Goal: Transaction & Acquisition: Purchase product/service

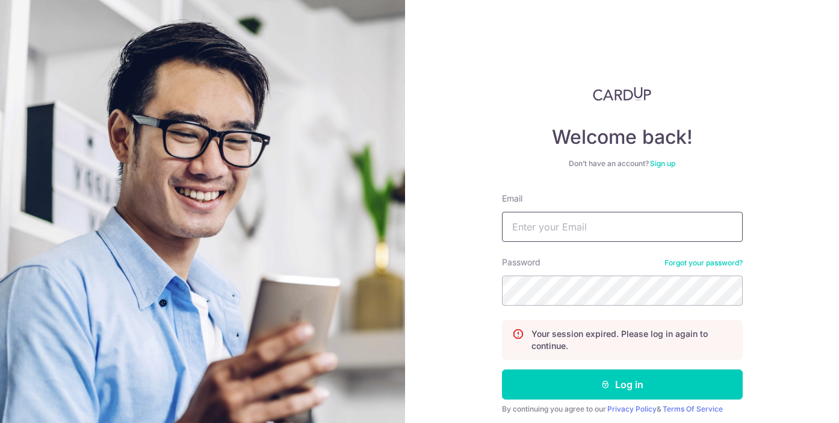
click at [576, 216] on input "Email" at bounding box center [622, 227] width 241 height 30
type input "gervissa@yahoo.com.sg"
click at [502, 370] on button "Log in" at bounding box center [622, 385] width 241 height 30
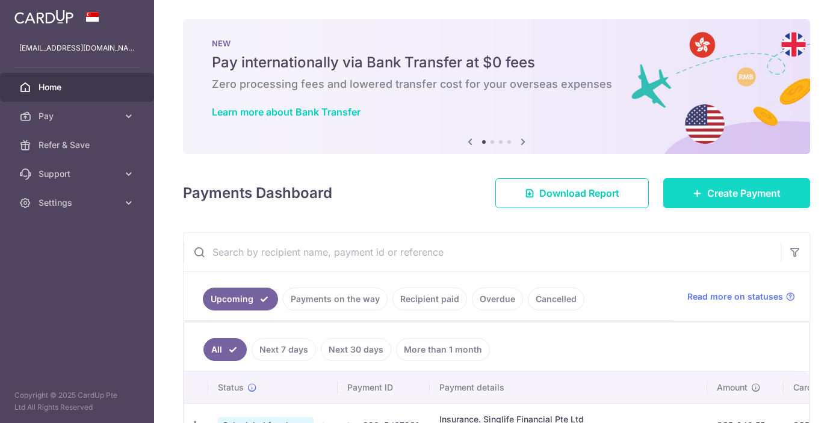
click at [722, 196] on span "Create Payment" at bounding box center [743, 193] width 73 height 14
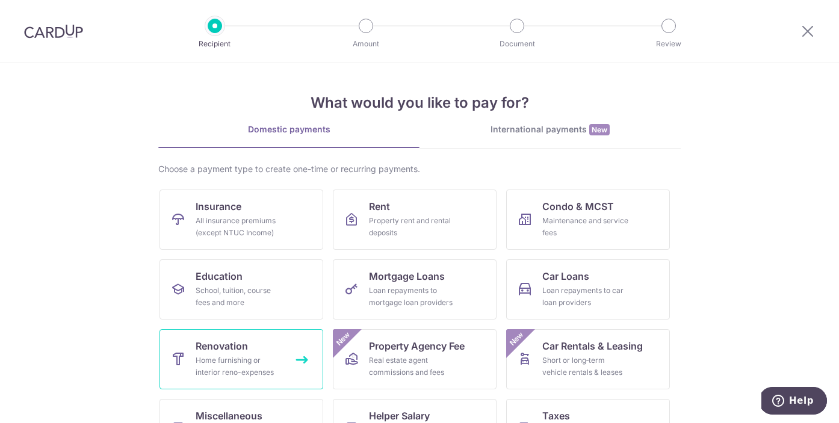
scroll to position [83, 0]
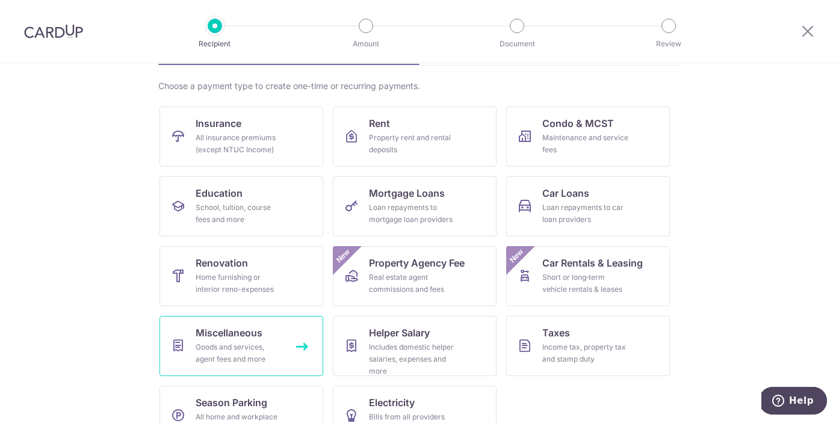
click at [255, 354] on div "Goods and services, agent fees and more" at bounding box center [239, 353] width 87 height 24
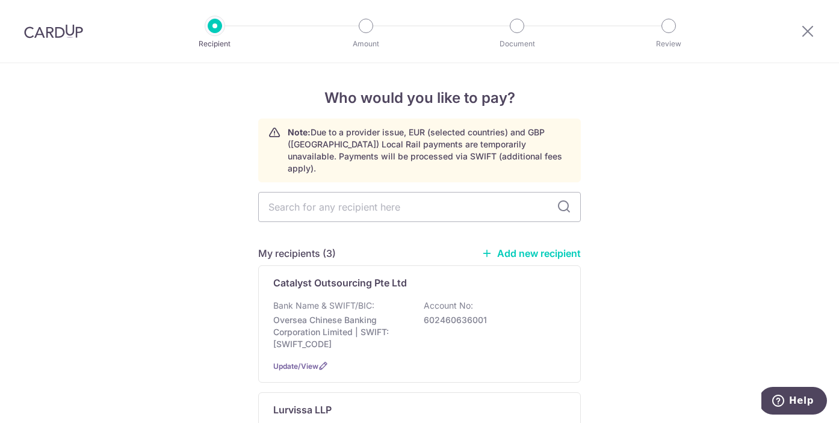
scroll to position [114, 0]
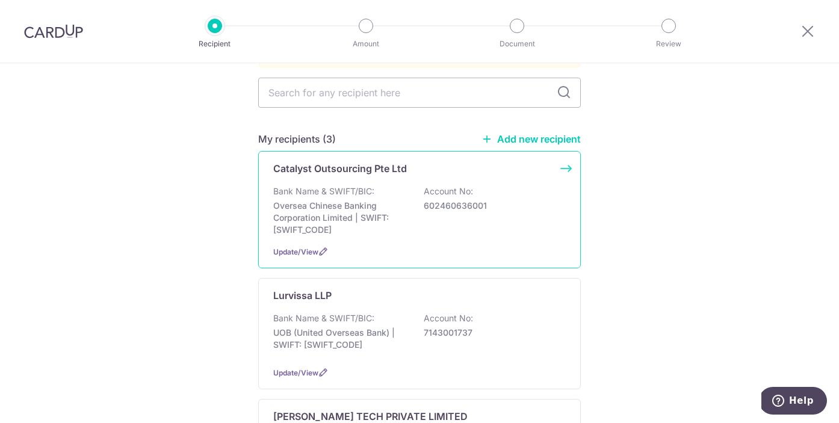
click at [341, 185] on p "Bank Name & SWIFT/BIC:" at bounding box center [323, 191] width 101 height 12
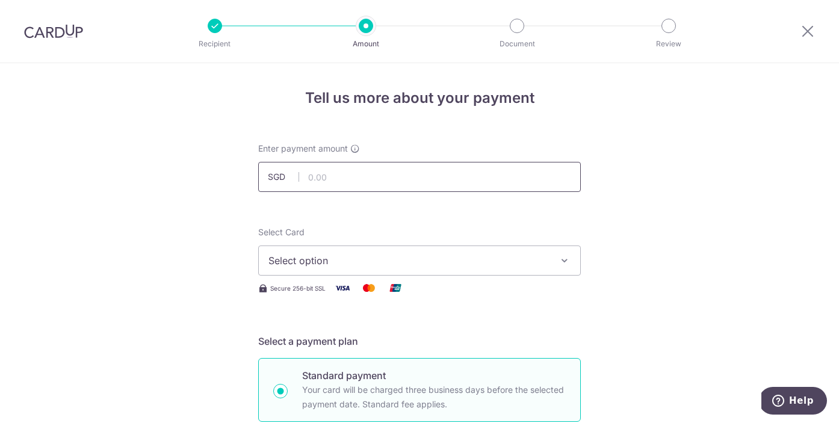
click at [327, 182] on input "text" at bounding box center [419, 177] width 323 height 30
type input "1,642.50"
click at [309, 262] on span "Select option" at bounding box center [408, 260] width 280 height 14
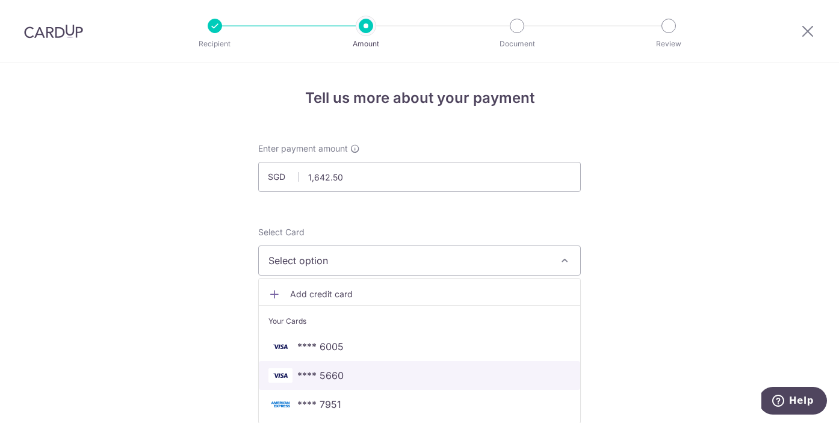
click at [324, 368] on span "**** 5660" at bounding box center [320, 375] width 46 height 14
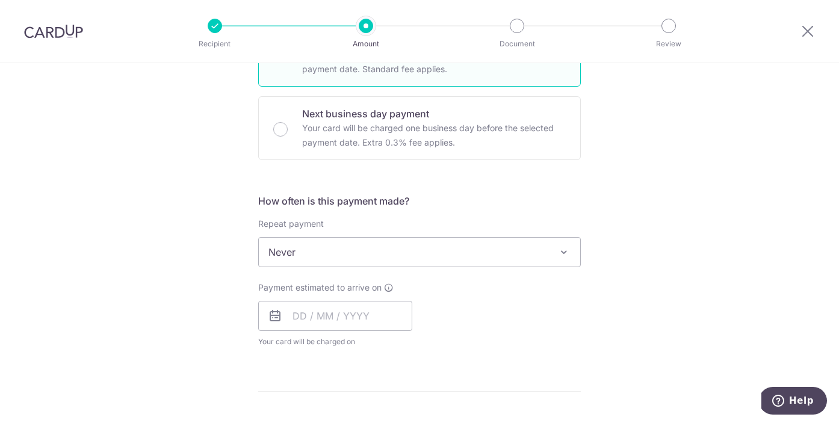
scroll to position [426, 0]
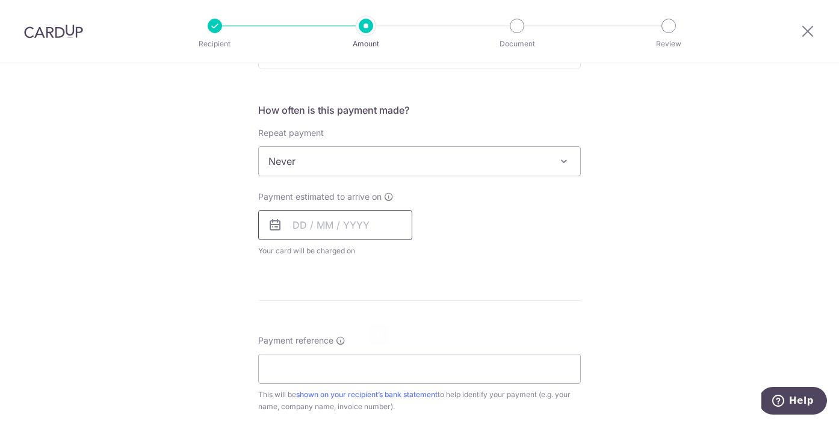
click at [315, 234] on input "text" at bounding box center [335, 225] width 154 height 30
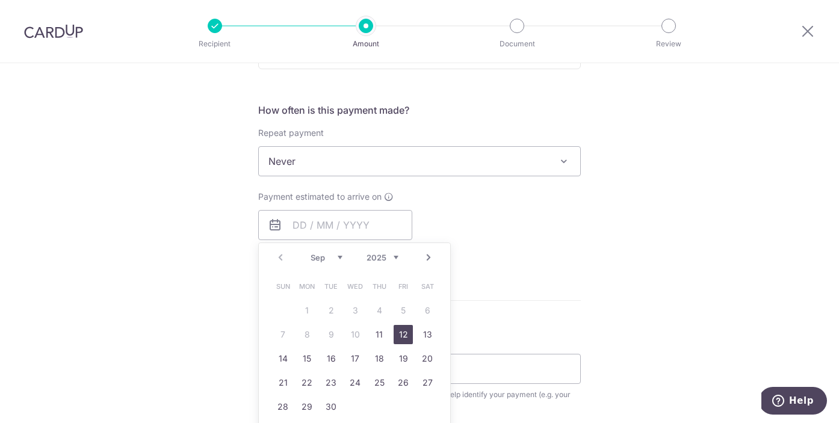
click at [399, 335] on link "12" at bounding box center [403, 334] width 19 height 19
type input "[DATE]"
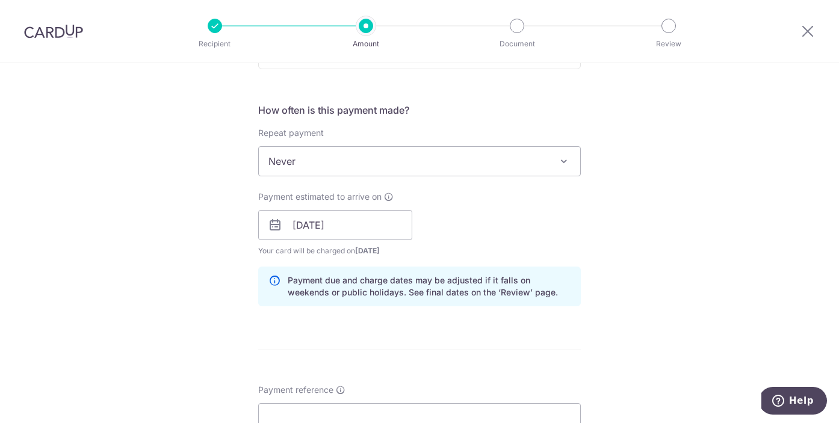
scroll to position [652, 0]
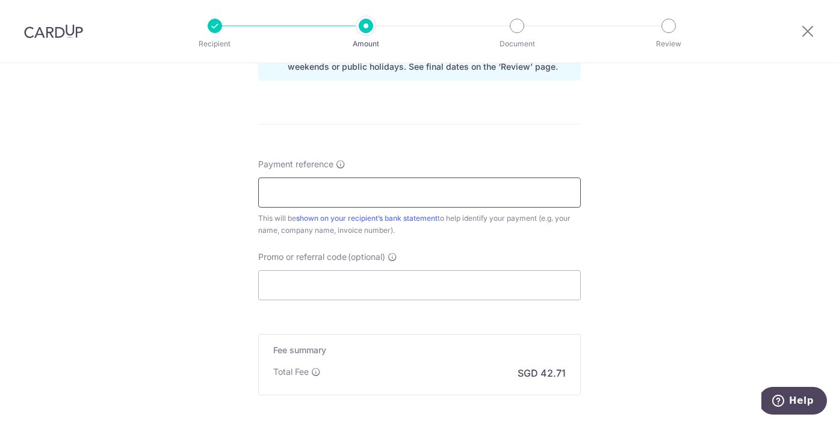
click at [403, 190] on input "Payment reference" at bounding box center [419, 193] width 323 height 30
type input "Gervissa"
click at [426, 244] on div "Payment reference Gervissa 8/35 This will be shown on your recipient’s bank sta…" at bounding box center [419, 229] width 323 height 142
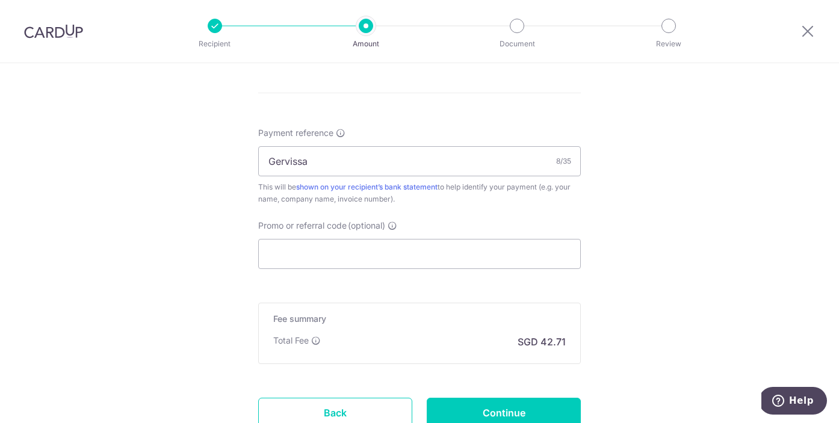
scroll to position [778, 0]
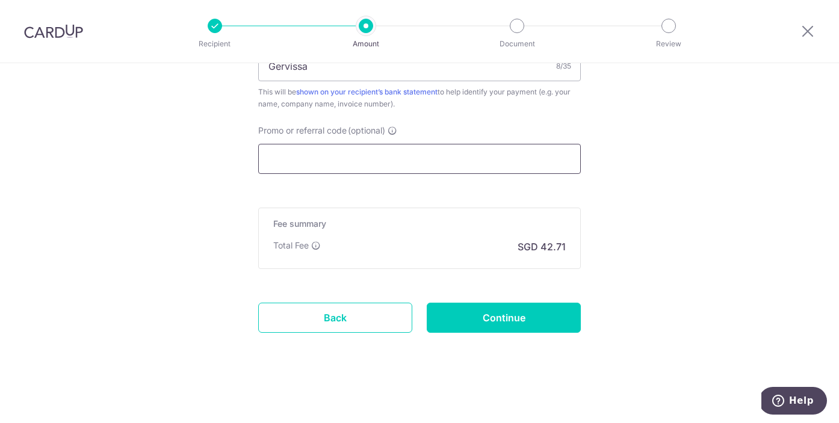
click at [333, 152] on input "Promo or referral code (optional)" at bounding box center [419, 159] width 323 height 30
click at [327, 150] on input "Promo or referral code (optional)" at bounding box center [419, 159] width 323 height 30
paste input "OFF225"
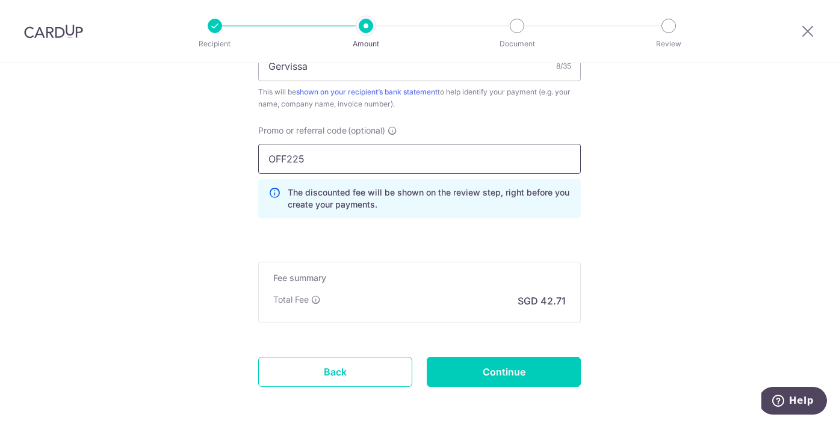
type input "OFF225"
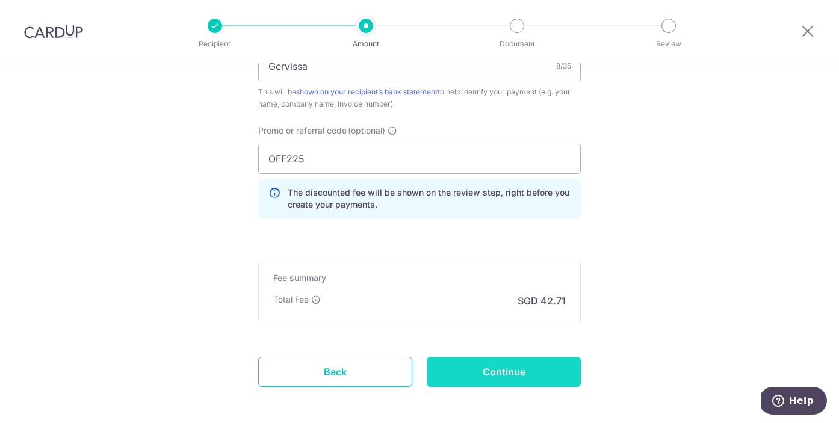
click at [530, 373] on input "Continue" at bounding box center [504, 372] width 154 height 30
type input "Create Schedule"
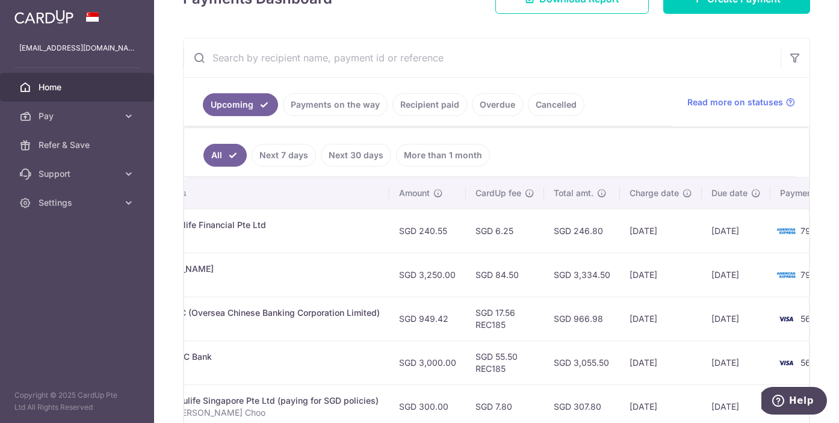
scroll to position [0, 372]
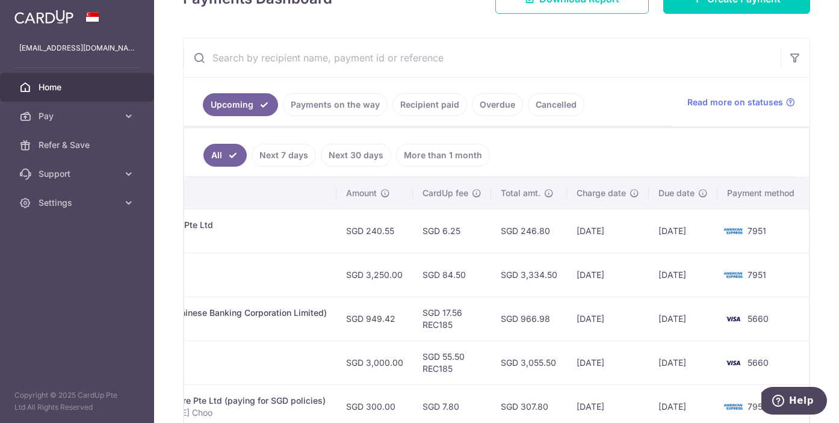
drag, startPoint x: 760, startPoint y: 321, endPoint x: 610, endPoint y: 315, distance: 150.0
click at [821, 314] on div "× Pause Schedule Pause all future payments in this series Pause just this one p…" at bounding box center [496, 211] width 685 height 423
click at [498, 318] on td "SGD 966.98" at bounding box center [529, 319] width 76 height 44
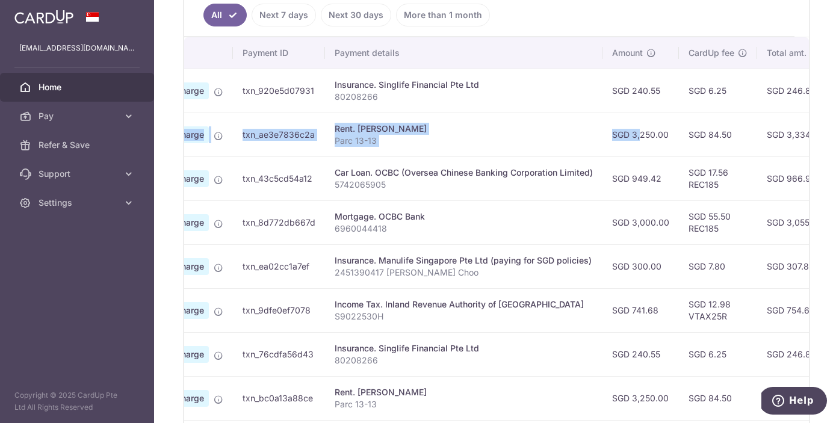
scroll to position [0, 0]
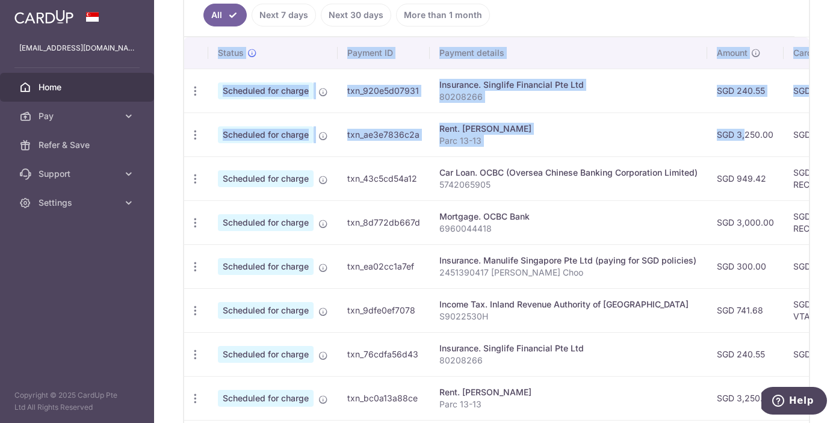
drag, startPoint x: 362, startPoint y: 133, endPoint x: 170, endPoint y: 135, distance: 191.4
click at [170, 135] on div "× Pause Schedule Pause all future payments in this series Pause just this one p…" at bounding box center [496, 211] width 685 height 423
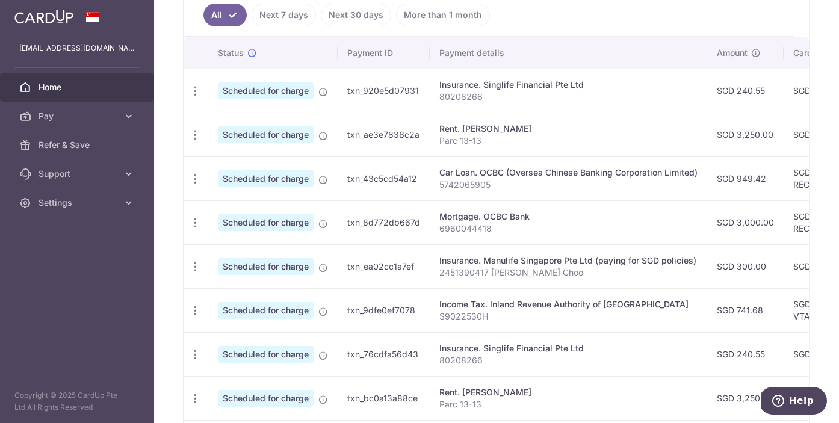
click at [603, 197] on td "Car Loan. OCBC (Oversea Chinese Banking Corporation Limited) 5742065905" at bounding box center [568, 178] width 277 height 44
drag, startPoint x: 744, startPoint y: 132, endPoint x: 815, endPoint y: 132, distance: 71.0
click at [815, 132] on div "× Pause Schedule Pause all future payments in this series Pause just this one p…" at bounding box center [496, 211] width 685 height 423
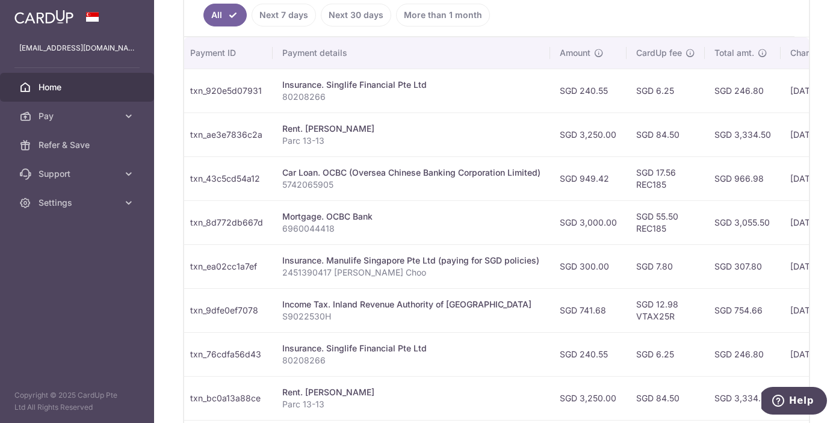
scroll to position [0, 372]
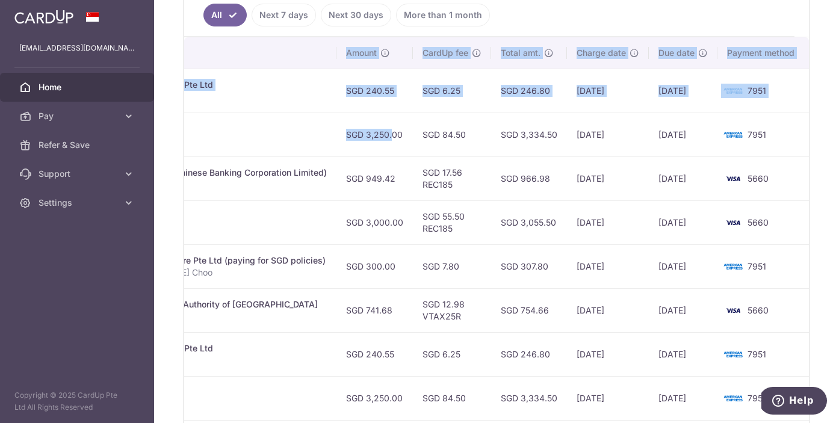
drag, startPoint x: 748, startPoint y: 135, endPoint x: 824, endPoint y: 137, distance: 75.9
click at [824, 137] on div "× Pause Schedule Pause all future payments in this series Pause just this one p…" at bounding box center [496, 211] width 685 height 423
click at [787, 139] on td "7951" at bounding box center [762, 135] width 91 height 44
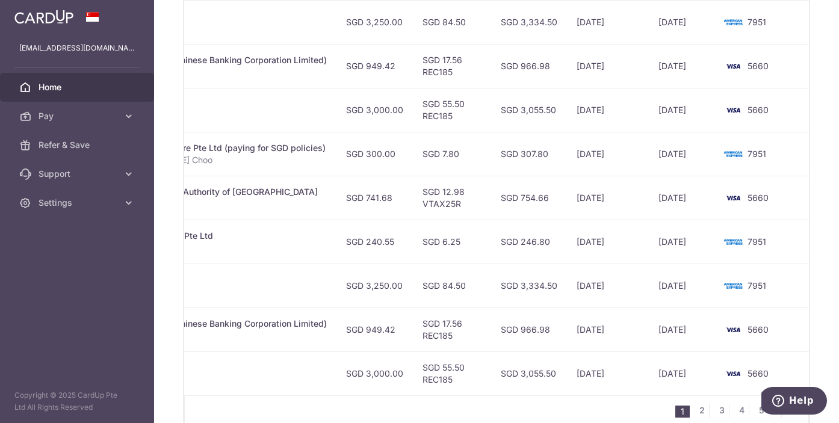
scroll to position [471, 0]
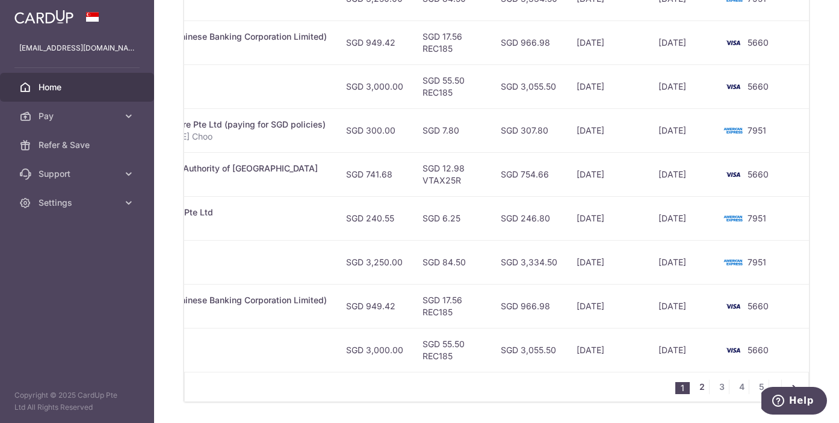
click at [695, 392] on link "2" at bounding box center [702, 387] width 14 height 14
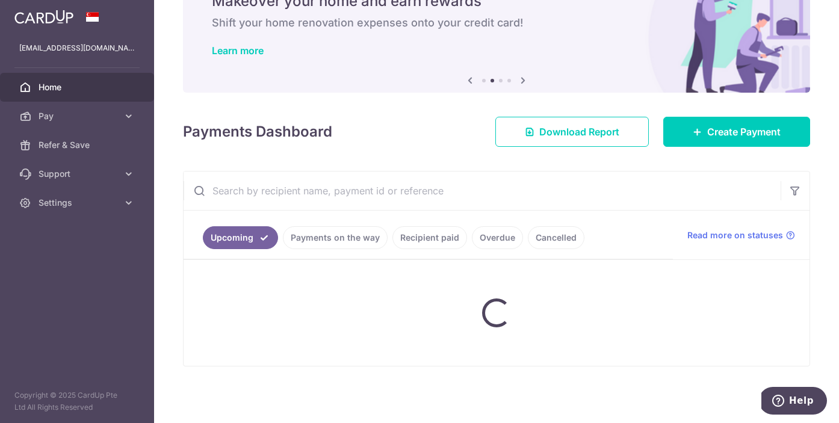
scroll to position [61, 0]
click at [337, 237] on link "Payments on the way" at bounding box center [335, 237] width 105 height 23
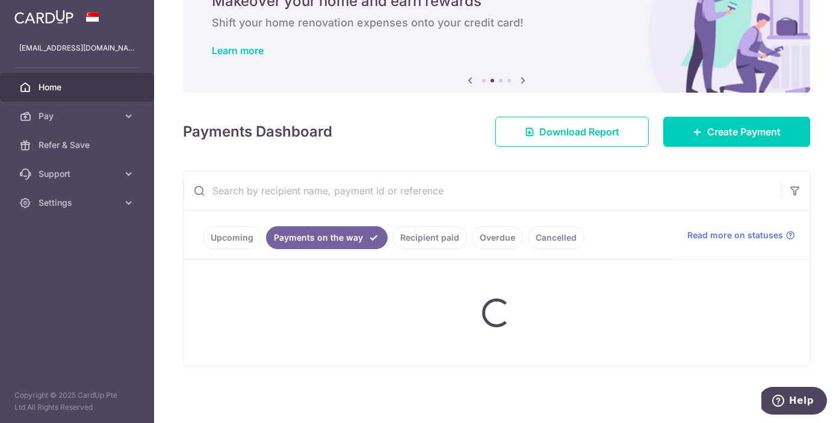
scroll to position [39, 0]
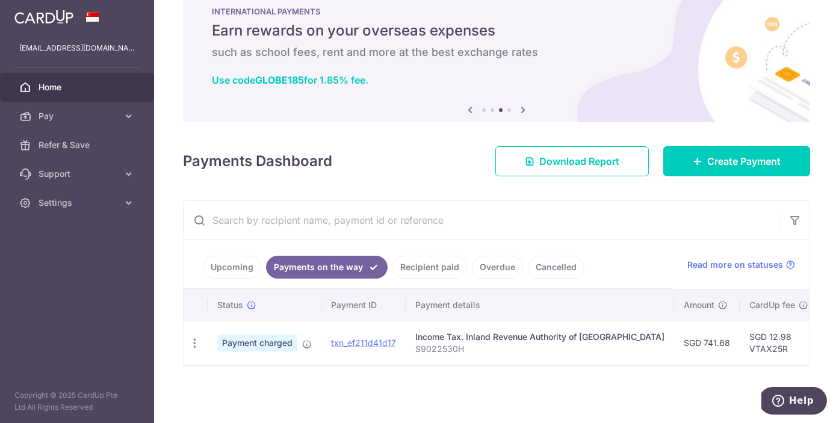
click at [416, 258] on link "Recipient paid" at bounding box center [429, 267] width 75 height 23
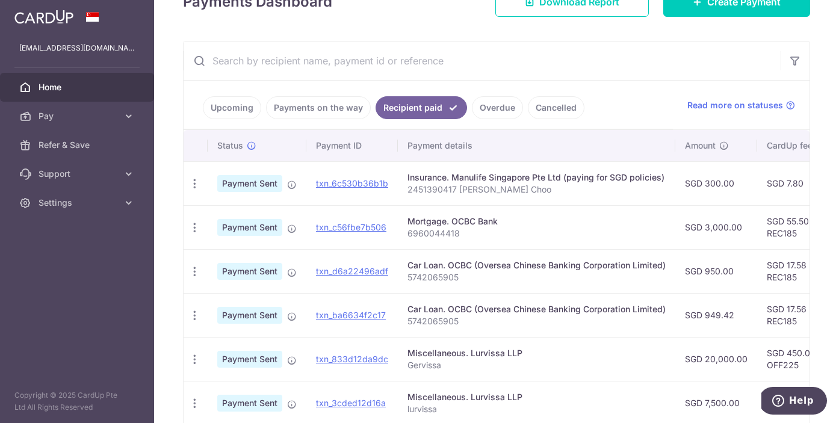
scroll to position [249, 0]
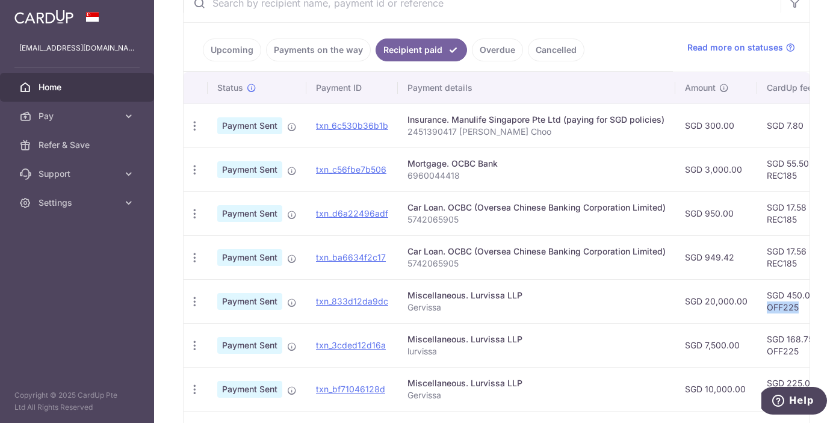
drag, startPoint x: 766, startPoint y: 308, endPoint x: 796, endPoint y: 308, distance: 29.5
click at [796, 308] on td "SGD 450.00 OFF225" at bounding box center [796, 301] width 78 height 44
copy td "OFF225"
click at [234, 54] on link "Upcoming" at bounding box center [232, 50] width 58 height 23
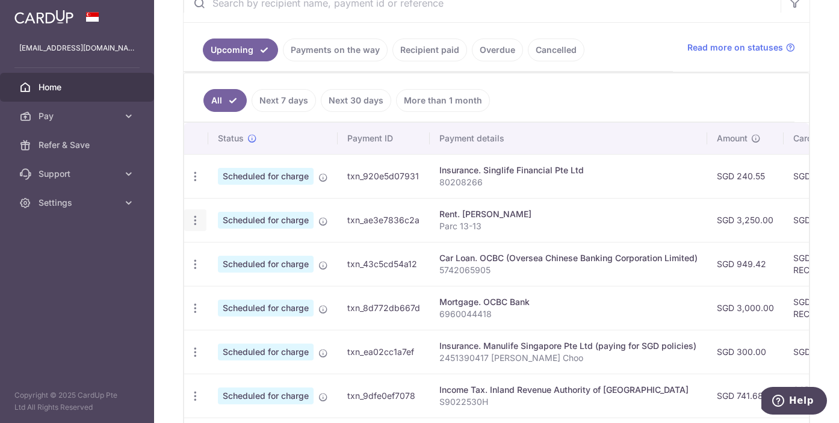
click at [193, 221] on icon "button" at bounding box center [195, 220] width 13 height 13
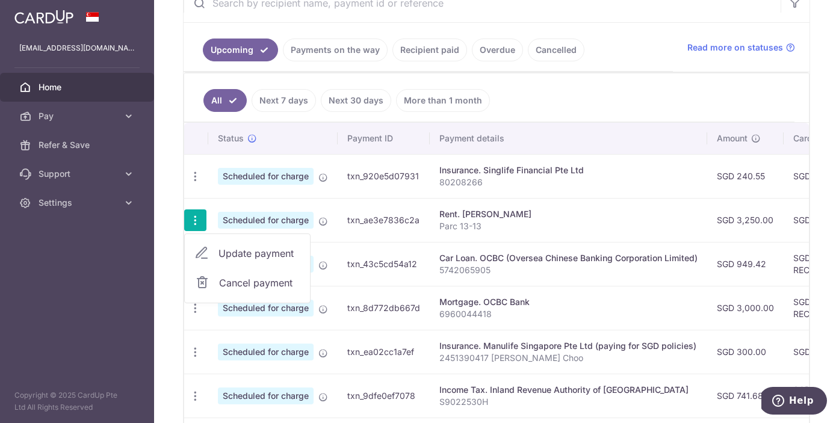
click at [235, 254] on span "Update payment" at bounding box center [259, 253] width 82 height 14
radio input "true"
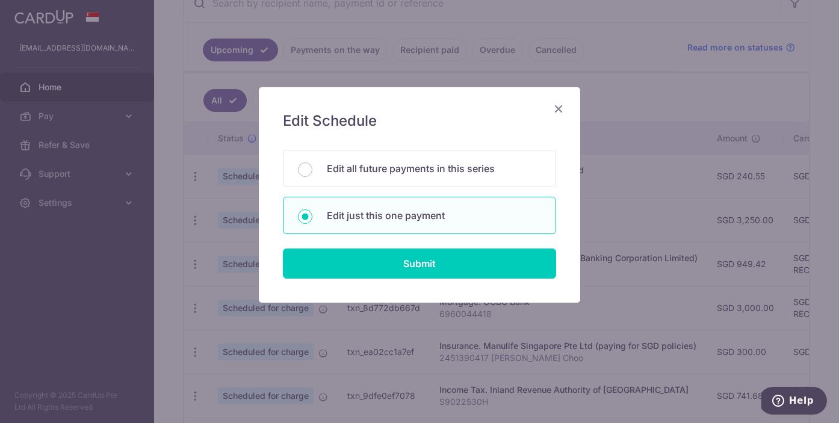
click at [557, 108] on icon "Close" at bounding box center [558, 108] width 14 height 15
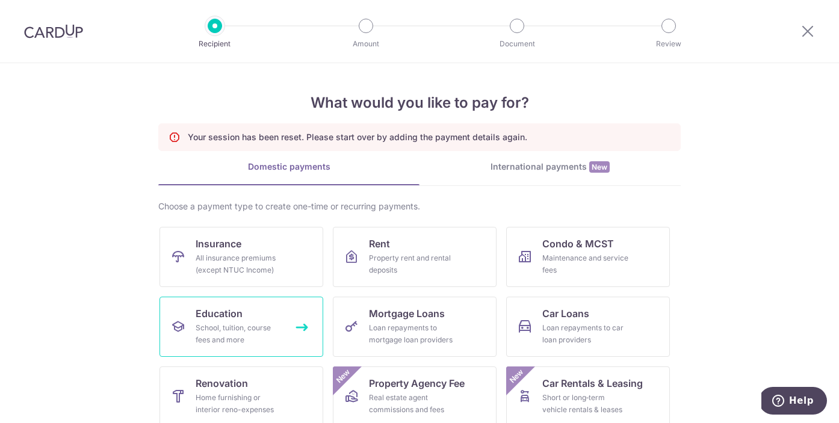
scroll to position [102, 0]
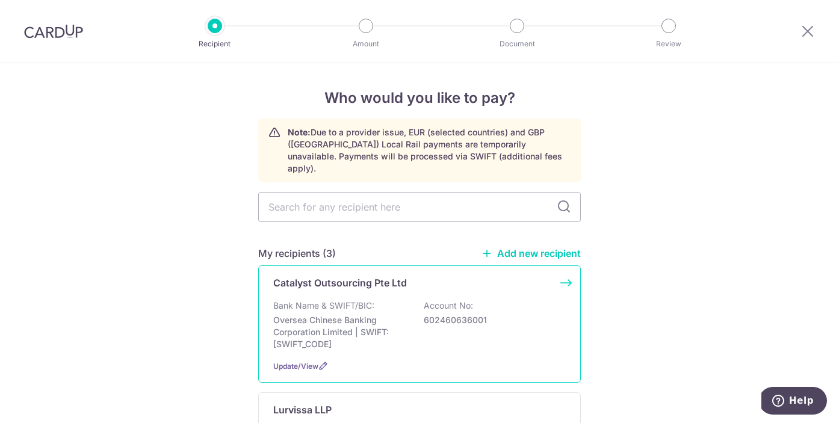
click at [312, 300] on p "Bank Name & SWIFT/BIC:" at bounding box center [323, 306] width 101 height 12
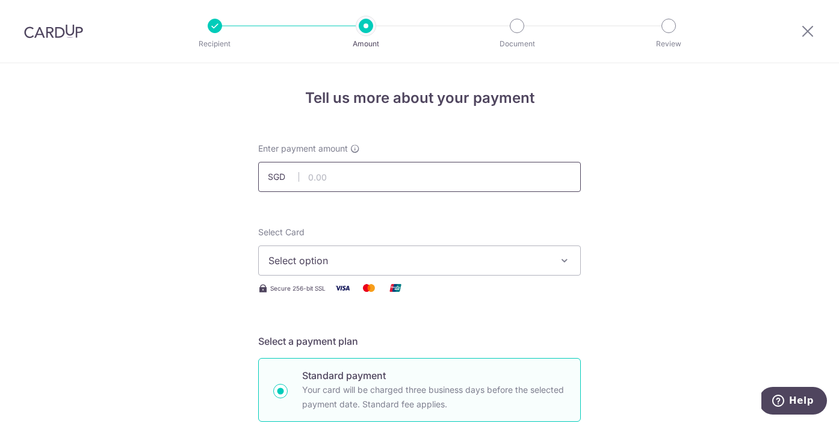
click at [336, 178] on input "text" at bounding box center [419, 177] width 323 height 30
type input "1,642.50"
click at [303, 263] on span "Select option" at bounding box center [408, 260] width 280 height 14
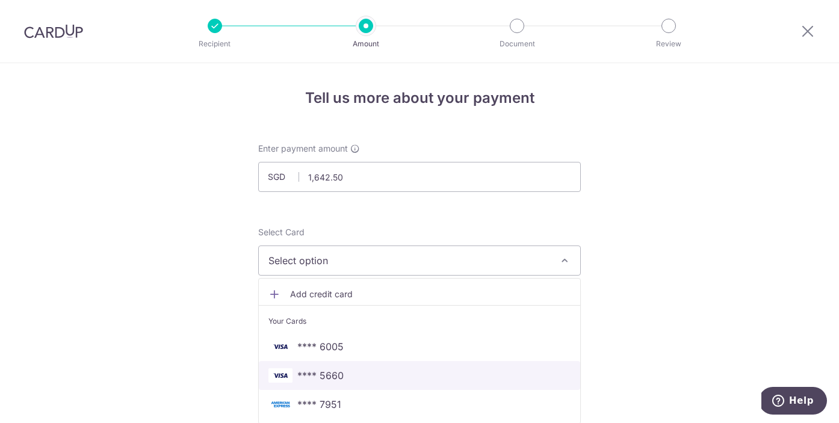
click at [306, 373] on span "**** 5660" at bounding box center [320, 375] width 46 height 14
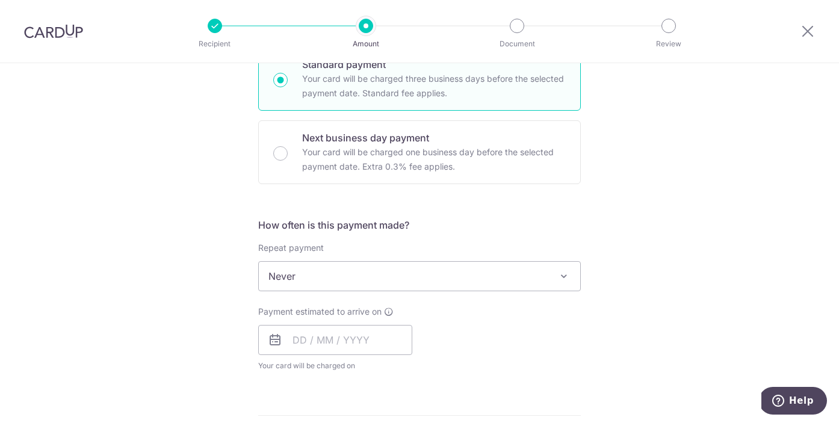
scroll to position [485, 0]
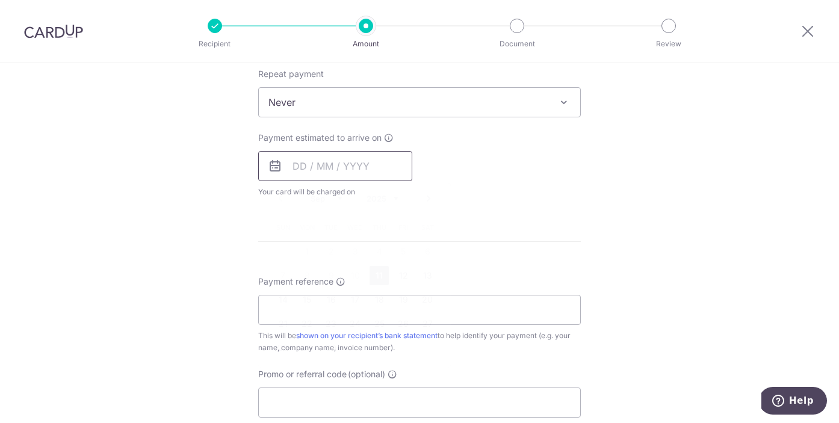
click at [309, 162] on input "text" at bounding box center [335, 166] width 154 height 30
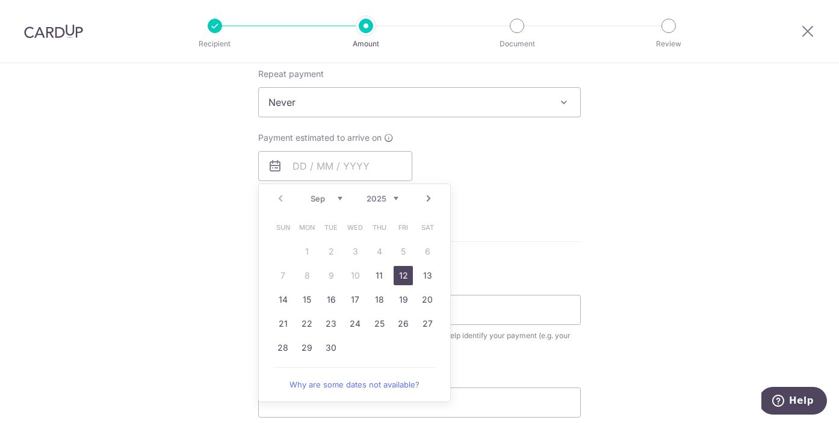
click at [399, 275] on link "12" at bounding box center [403, 275] width 19 height 19
type input "[DATE]"
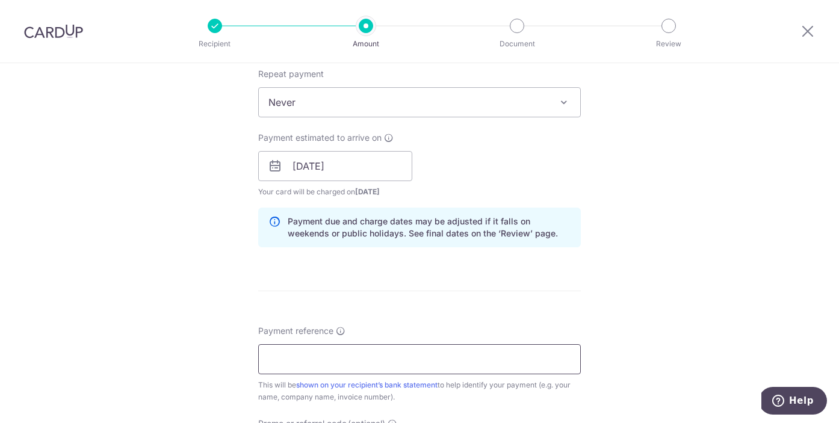
click at [356, 358] on input "Payment reference" at bounding box center [419, 359] width 323 height 30
type input "Gervissa"
click at [158, 262] on div "Tell us more about your payment Enter payment amount SGD 1,642.50 1642.50 Selec…" at bounding box center [419, 147] width 839 height 1138
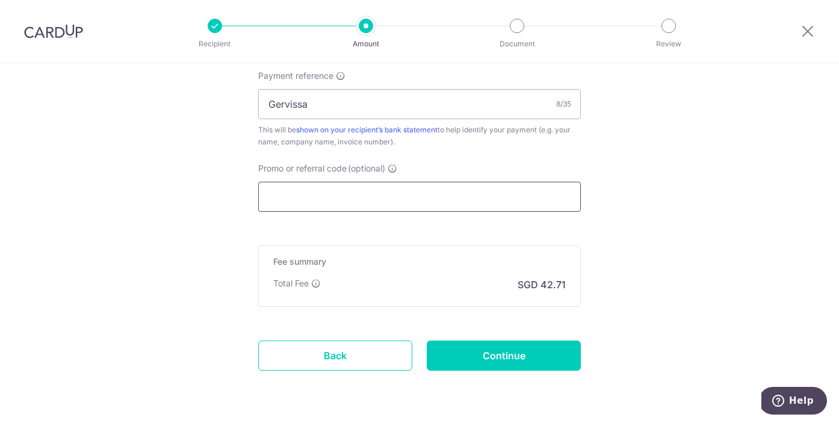
click at [327, 203] on input "Promo or referral code (optional)" at bounding box center [419, 197] width 323 height 30
paste input "OFF225"
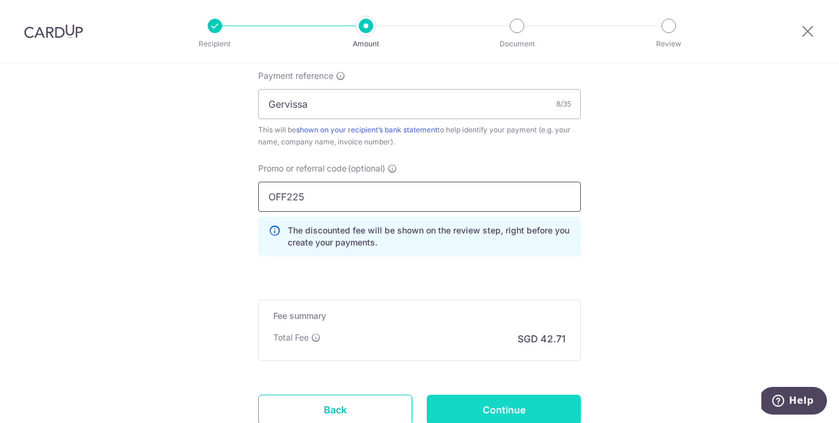
type input "OFF225"
click at [475, 411] on input "Continue" at bounding box center [504, 410] width 154 height 30
type input "Create Schedule"
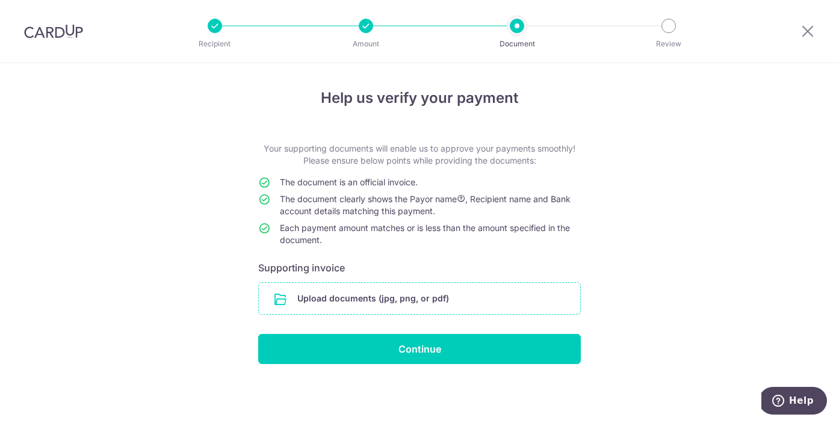
click at [339, 304] on input "file" at bounding box center [419, 298] width 321 height 31
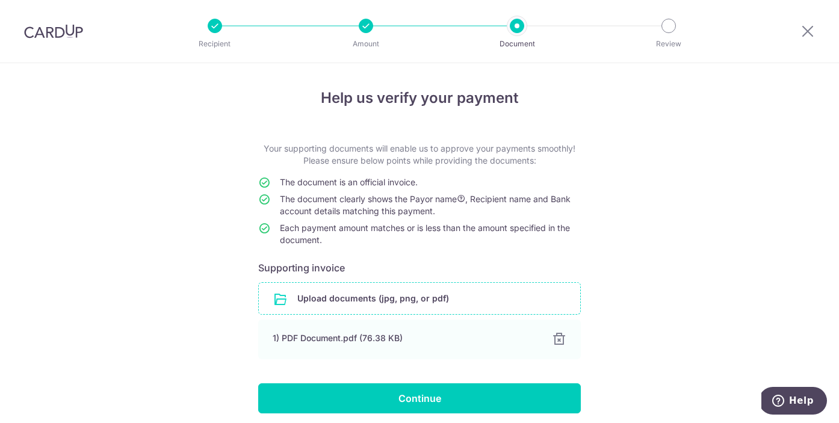
scroll to position [47, 0]
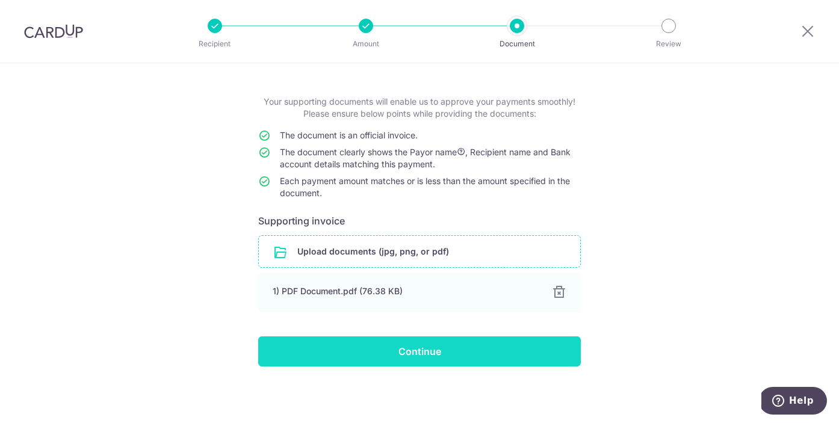
click at [379, 359] on input "Continue" at bounding box center [419, 351] width 323 height 30
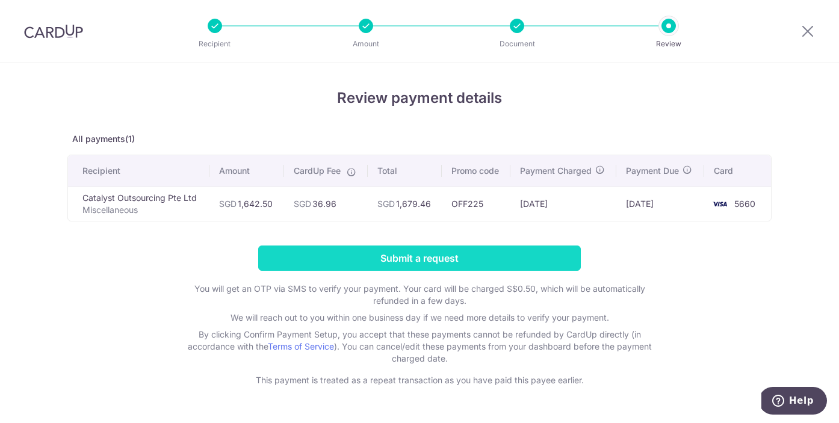
click at [548, 267] on input "Submit a request" at bounding box center [419, 258] width 323 height 25
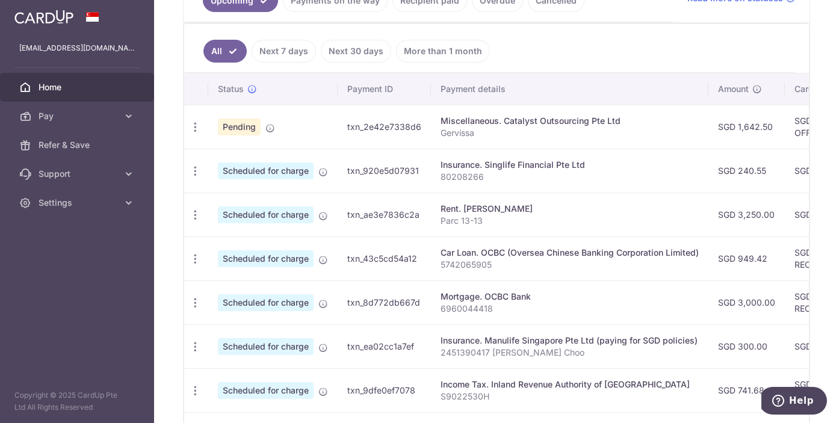
scroll to position [300, 0]
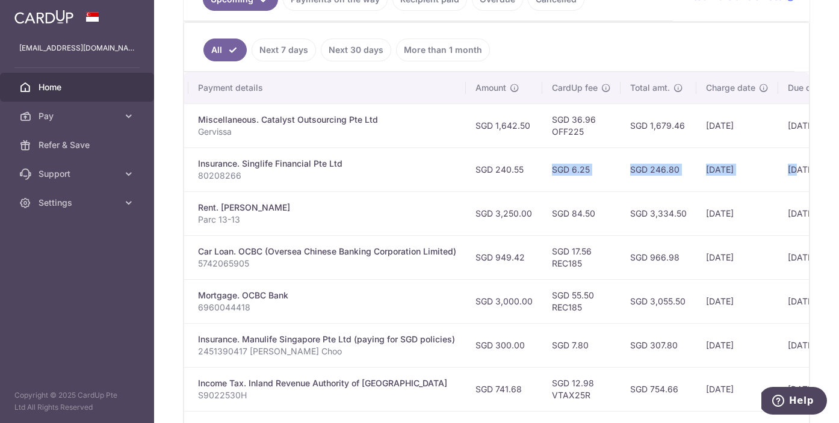
drag, startPoint x: 752, startPoint y: 169, endPoint x: 821, endPoint y: 169, distance: 69.2
click at [821, 169] on div "× Pause Schedule Pause all future payments in this series Pause just this one p…" at bounding box center [496, 211] width 685 height 423
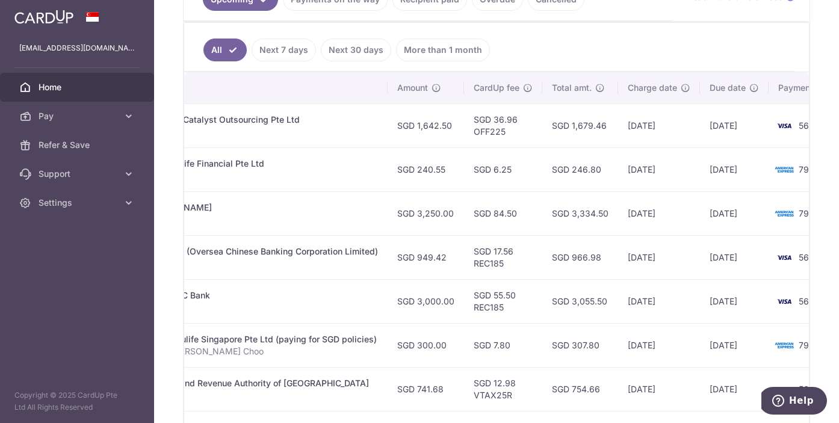
click at [487, 275] on td "SGD 17.56 REC185" at bounding box center [503, 257] width 78 height 44
drag, startPoint x: 512, startPoint y: 260, endPoint x: 463, endPoint y: 262, distance: 48.8
click at [464, 262] on td "SGD 17.56 REC185" at bounding box center [503, 257] width 78 height 44
copy td "REC185"
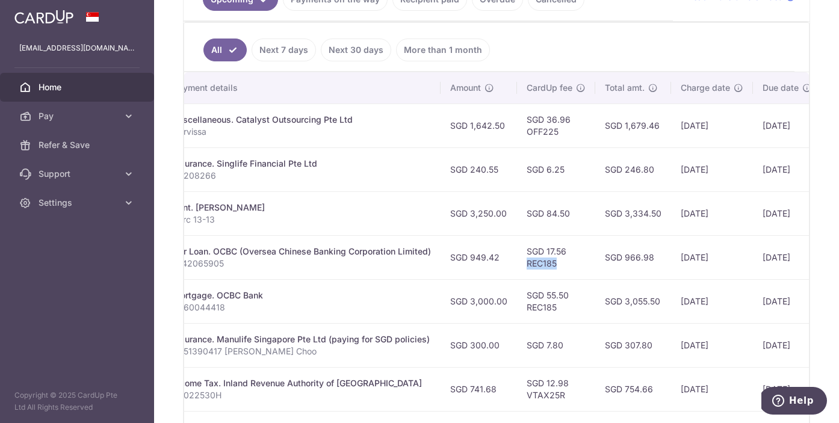
scroll to position [0, 0]
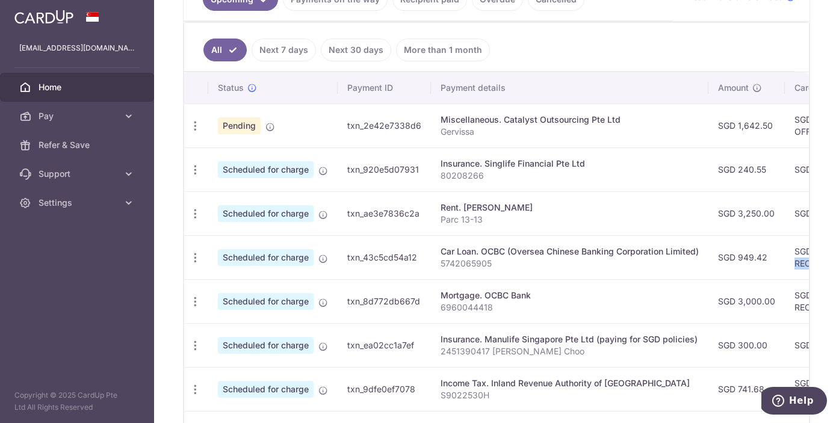
drag, startPoint x: 211, startPoint y: 211, endPoint x: 160, endPoint y: 212, distance: 50.6
click at [160, 212] on div "× Pause Schedule Pause all future payments in this series Pause just this one p…" at bounding box center [496, 211] width 685 height 423
click at [190, 215] on icon "button" at bounding box center [195, 214] width 13 height 13
click at [240, 247] on span "Update payment" at bounding box center [259, 247] width 82 height 14
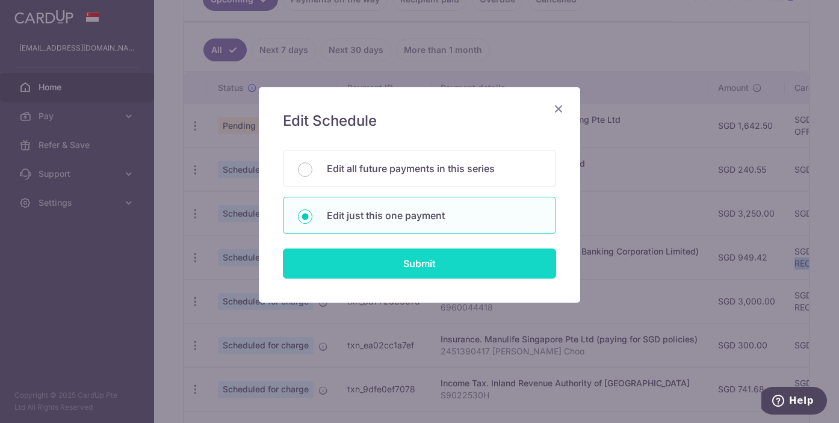
click at [406, 274] on input "Submit" at bounding box center [419, 264] width 273 height 30
radio input "true"
type input "3,250.00"
type input "[DATE]"
type input "Parc 13-13"
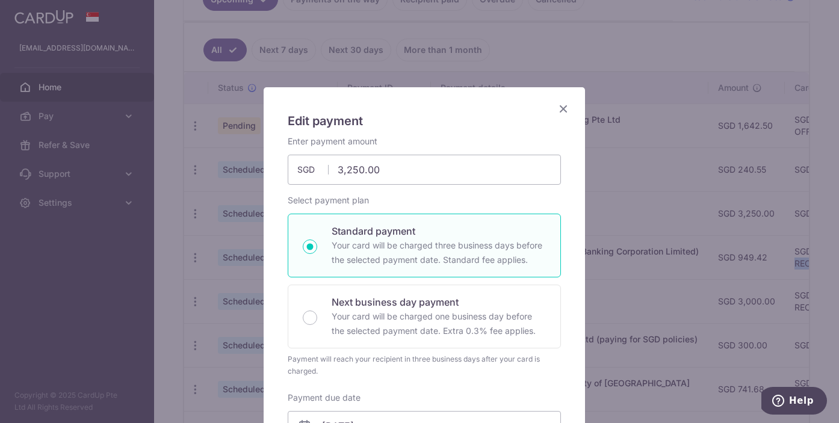
scroll to position [403, 0]
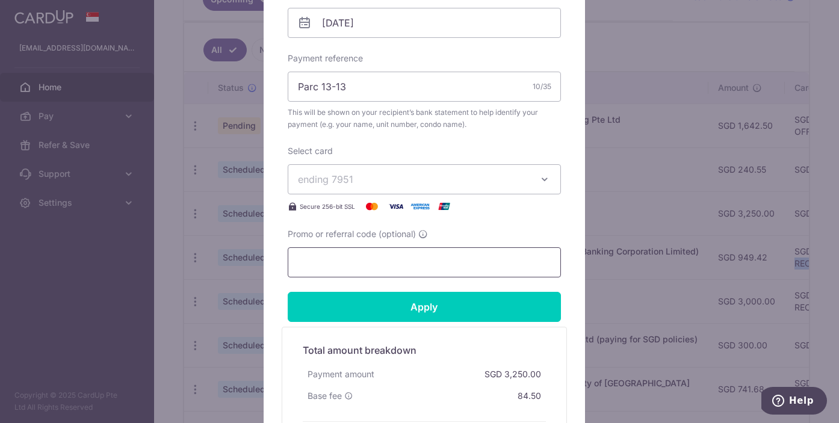
click at [432, 261] on input "Promo or referral code (optional)" at bounding box center [424, 262] width 273 height 30
paste input "REC185"
click at [528, 212] on div "Secure 256-bit SSL" at bounding box center [424, 206] width 273 height 14
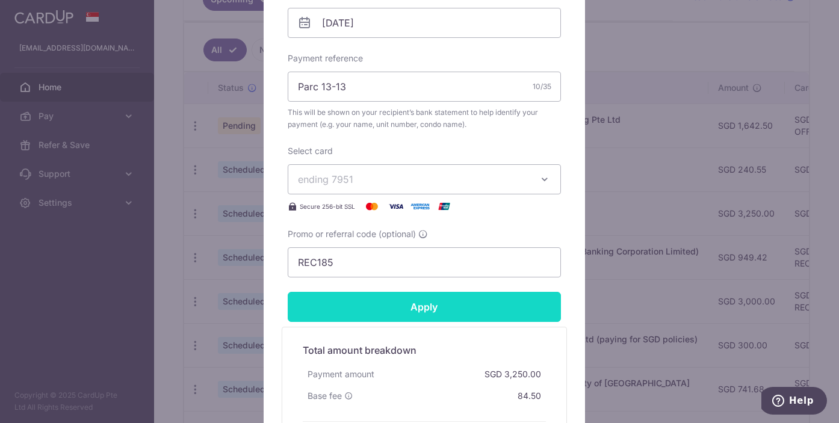
click at [463, 294] on input "Apply" at bounding box center [424, 307] width 273 height 30
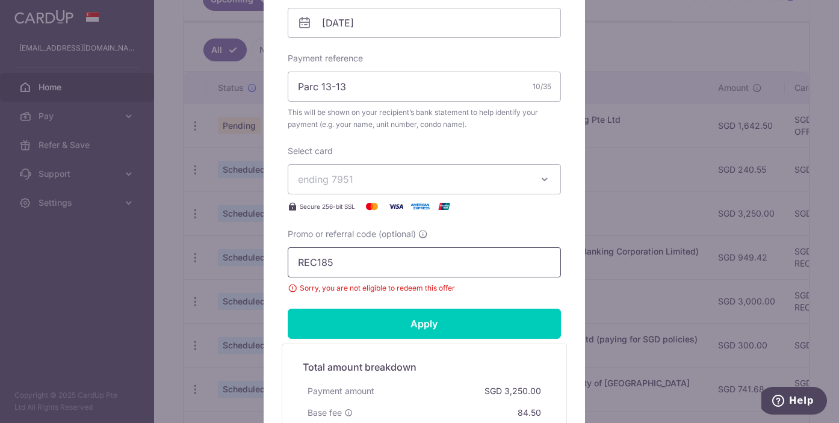
drag, startPoint x: 341, startPoint y: 259, endPoint x: 254, endPoint y: 252, distance: 87.6
click at [254, 252] on div "Edit payment By clicking apply, you will make changes to all payments to Hong B…" at bounding box center [419, 211] width 839 height 423
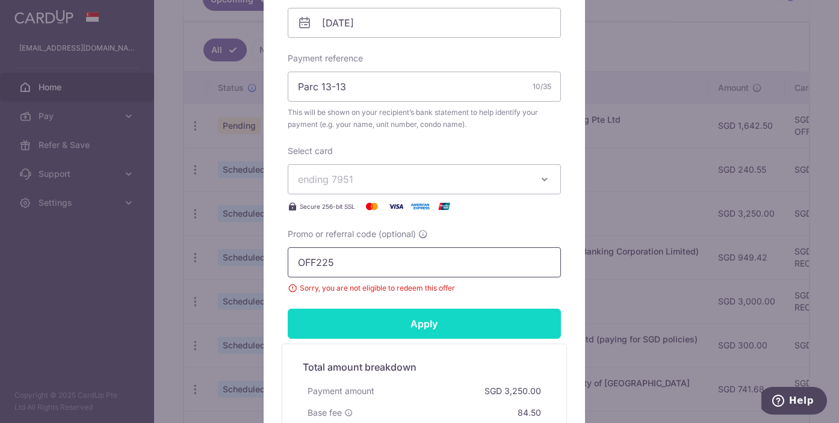
type input "OFF225"
click at [329, 324] on input "Apply" at bounding box center [424, 324] width 273 height 30
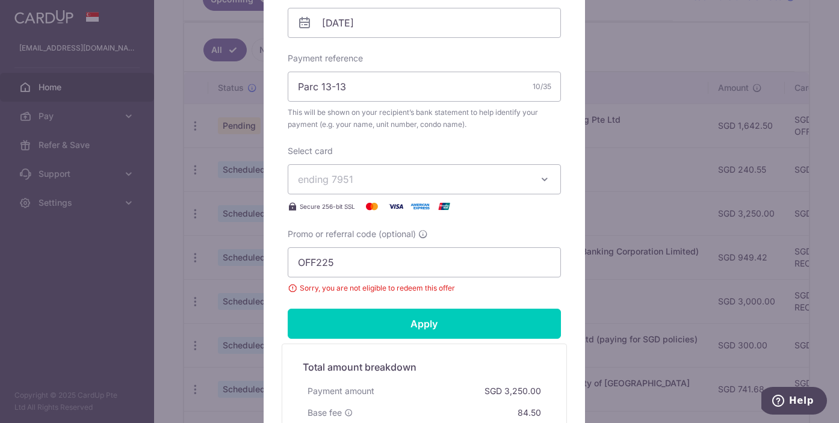
scroll to position [518, 0]
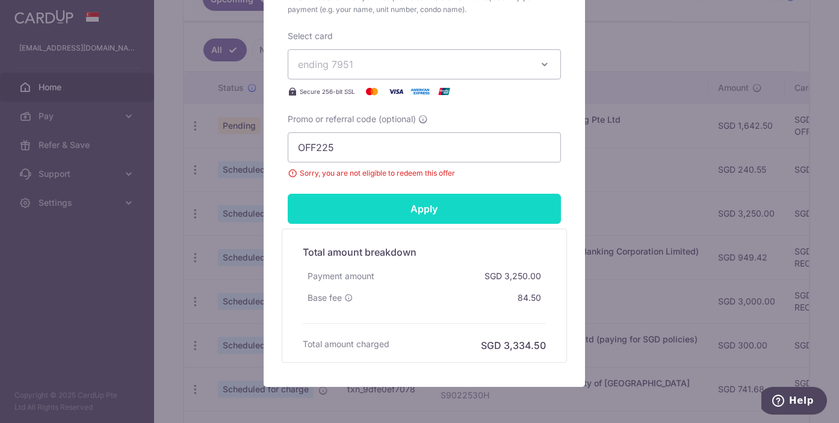
click at [339, 206] on input "Apply" at bounding box center [424, 209] width 273 height 30
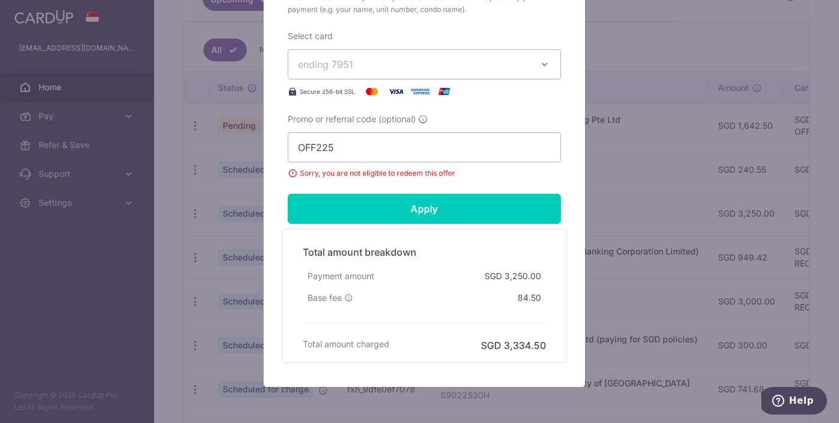
click at [617, 159] on div "Edit payment By clicking apply, you will make changes to all payments to Hong B…" at bounding box center [419, 211] width 839 height 423
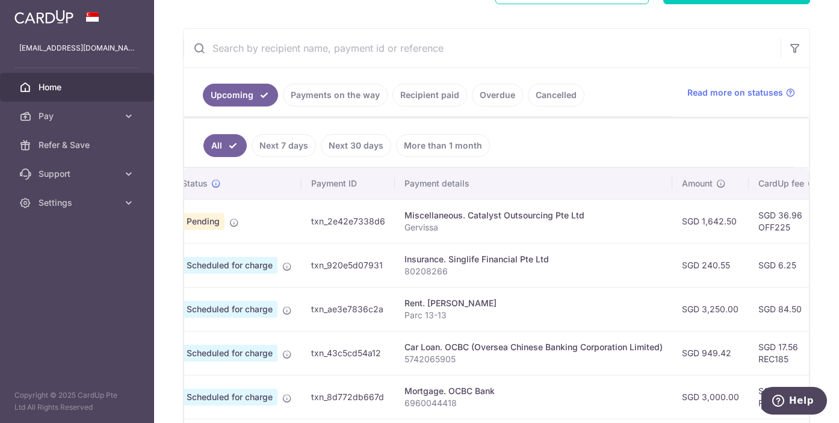
scroll to position [0, 61]
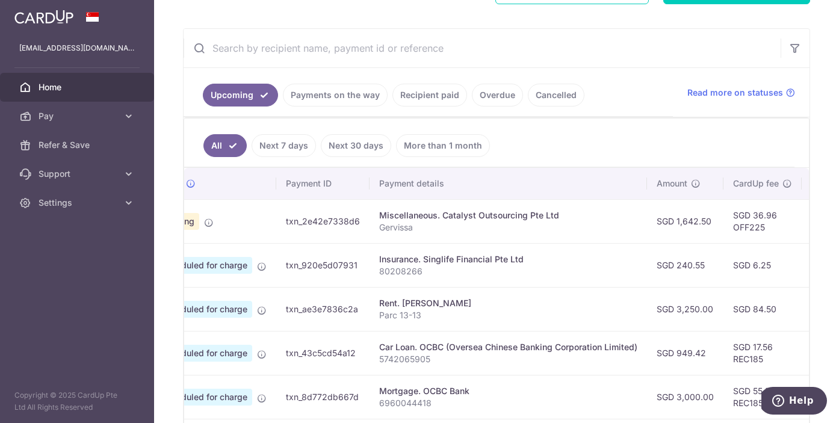
drag, startPoint x: 736, startPoint y: 220, endPoint x: 797, endPoint y: 218, distance: 61.4
click at [797, 218] on tr "Update payment Cancel payment Upload doc Pending txn_2e42e7338d6 Miscellaneous.…" at bounding box center [621, 221] width 997 height 44
click at [748, 242] on td "SGD 36.96 OFF225" at bounding box center [762, 221] width 78 height 44
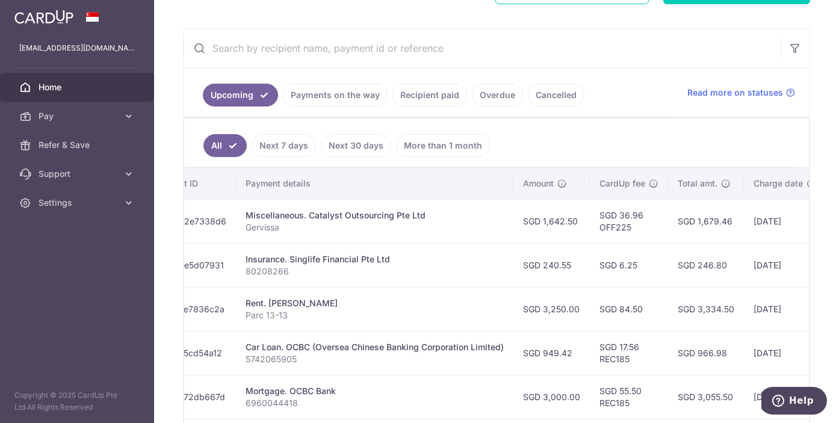
scroll to position [0, 372]
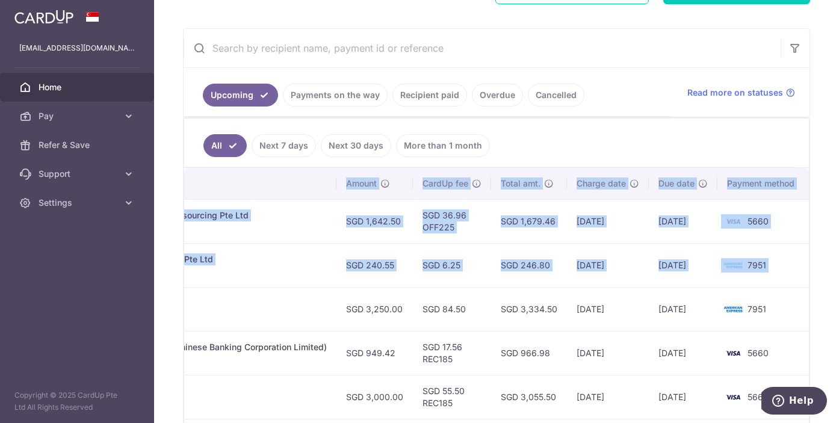
drag, startPoint x: 324, startPoint y: 308, endPoint x: 824, endPoint y: 308, distance: 500.1
click at [824, 308] on div "× Pause Schedule Pause all future payments in this series Pause just this one p…" at bounding box center [496, 211] width 685 height 423
click at [656, 335] on td "[DATE]" at bounding box center [683, 353] width 69 height 44
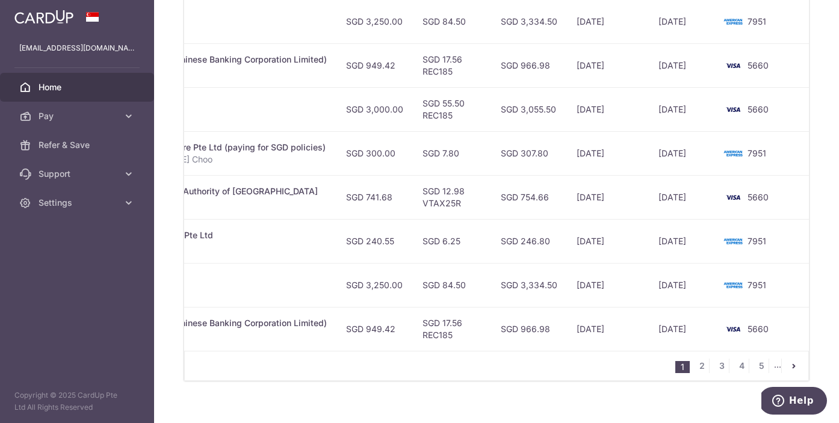
scroll to position [83, 0]
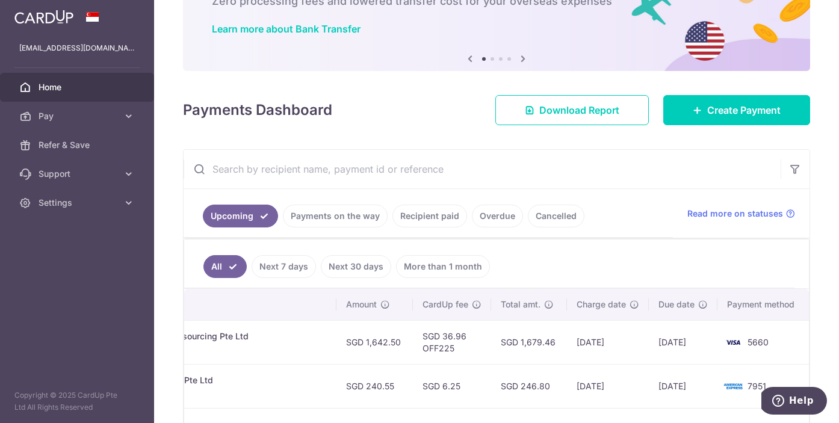
click at [48, 85] on span "Home" at bounding box center [78, 87] width 79 height 12
